Goal: Task Accomplishment & Management: Use online tool/utility

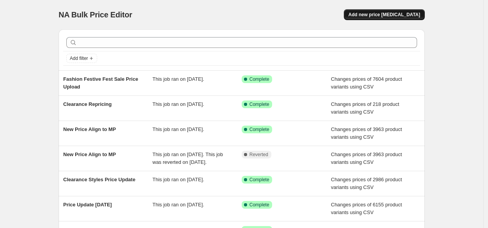
click at [399, 17] on span "Add new price [MEDICAL_DATA]" at bounding box center [385, 15] width 72 height 6
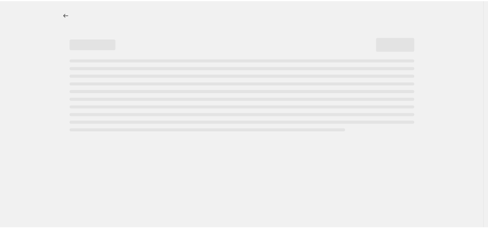
select select "percentage"
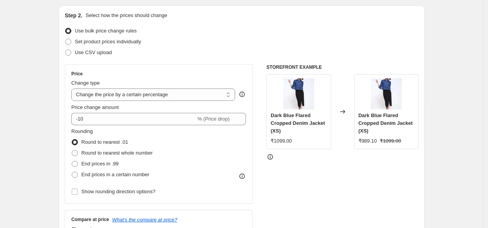
scroll to position [80, 0]
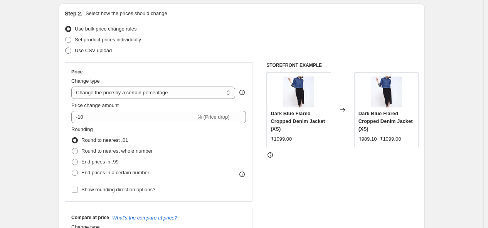
click at [87, 51] on span "Use CSV upload" at bounding box center [93, 50] width 37 height 6
click at [66, 48] on input "Use CSV upload" at bounding box center [65, 47] width 0 height 0
radio input "true"
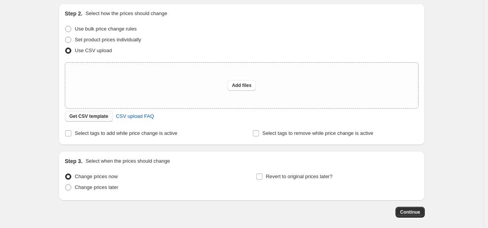
click at [97, 115] on span "Get CSV template" at bounding box center [88, 116] width 39 height 6
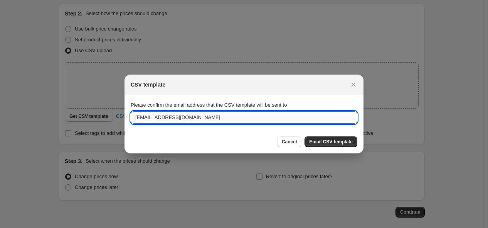
click at [156, 117] on input "business@freakins.com" at bounding box center [244, 117] width 227 height 12
type input "vijesh.vaishnav@freakins.com"
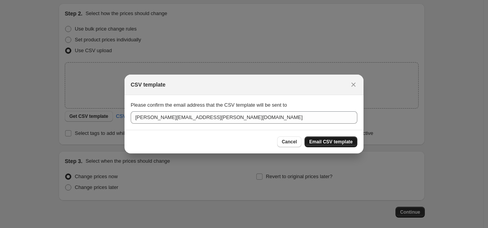
click at [345, 144] on span "Email CSV template" at bounding box center [331, 141] width 44 height 6
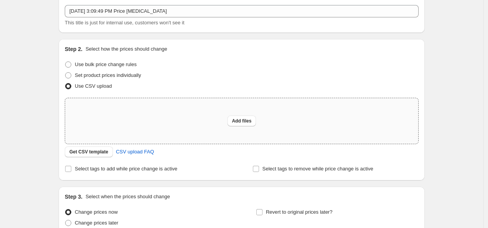
scroll to position [0, 0]
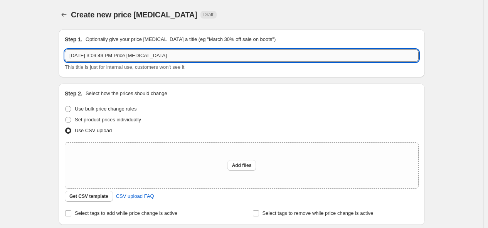
click at [91, 57] on input "Sep 26, 2025, 3:09:49 PM Price change job" at bounding box center [242, 55] width 354 height 12
click at [86, 52] on input "Pricing B2G1 to BOGO Mens" at bounding box center [242, 55] width 354 height 12
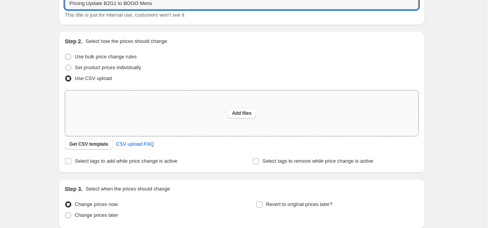
scroll to position [52, 0]
type input "Pricing Update B2G1 to BOGO Mens"
click at [238, 110] on span "Add files" at bounding box center [242, 113] width 20 height 6
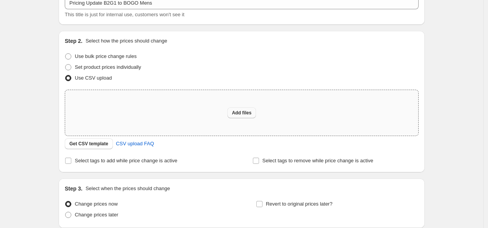
type input "C:\fakepath\csv_template_user_20566.csv"
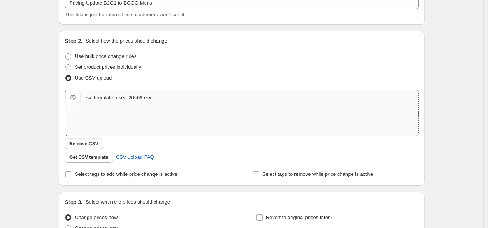
click at [96, 145] on span "Remove CSV" at bounding box center [83, 143] width 29 height 6
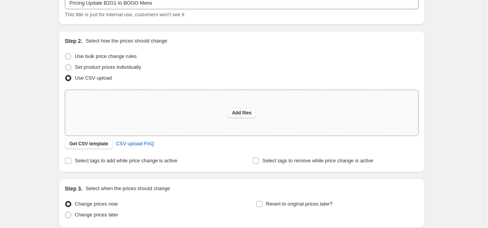
click at [243, 113] on span "Add files" at bounding box center [242, 113] width 20 height 6
type input "C:\fakepath\csv_template_user_20566.csv"
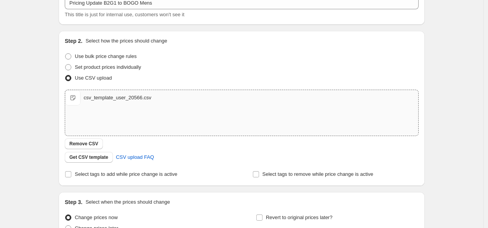
scroll to position [130, 0]
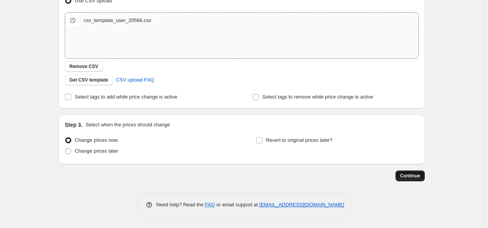
click at [418, 178] on span "Continue" at bounding box center [410, 175] width 20 height 6
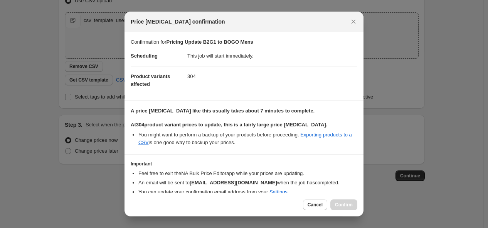
scroll to position [34, 0]
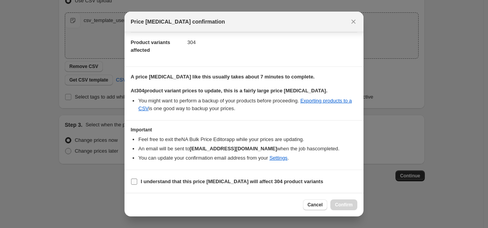
click at [133, 182] on input "I understand that this price change job will affect 304 product variants" at bounding box center [134, 181] width 6 height 6
checkbox input "true"
click at [340, 206] on span "Confirm" at bounding box center [344, 204] width 18 height 6
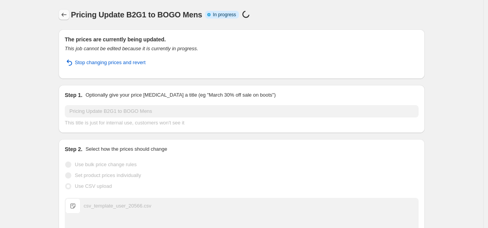
click at [67, 15] on icon "Price change jobs" at bounding box center [64, 15] width 8 height 8
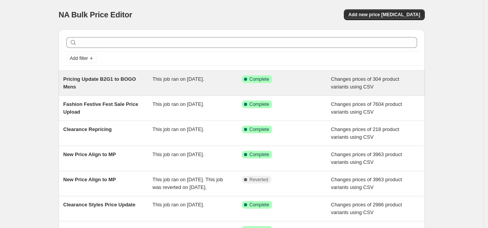
click at [213, 84] on div "This job ran on [DATE]." at bounding box center [197, 82] width 89 height 15
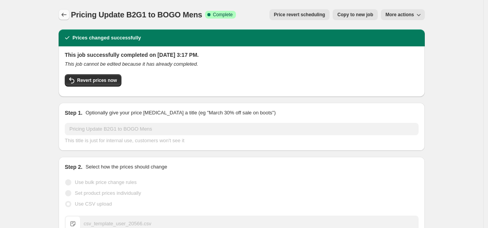
click at [67, 13] on icon "Price change jobs" at bounding box center [64, 15] width 8 height 8
